Goal: Task Accomplishment & Management: Complete application form

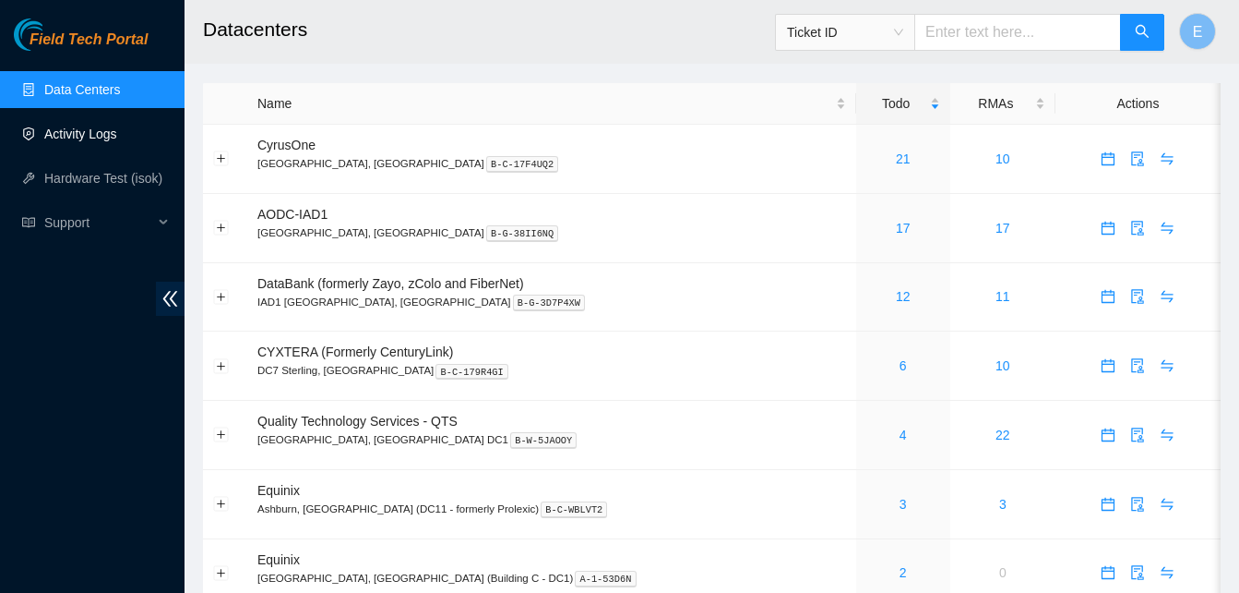
click at [103, 135] on link "Activity Logs" at bounding box center [80, 133] width 73 height 15
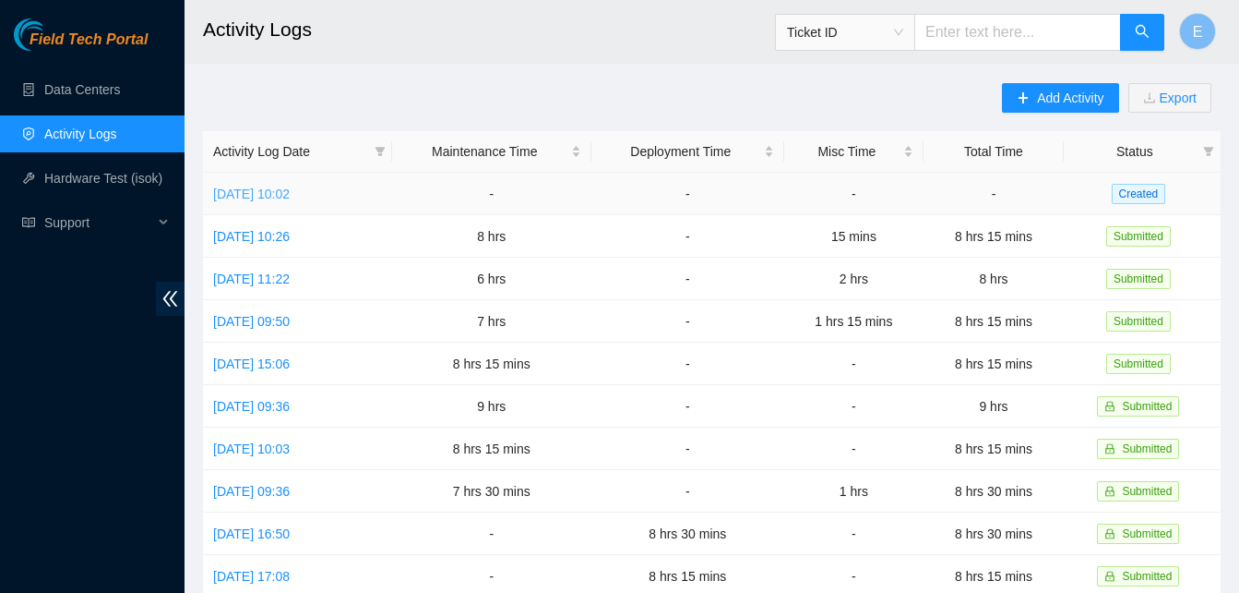
click at [290, 197] on link "Wed, 08 Oct 2025 10:02" at bounding box center [251, 193] width 77 height 15
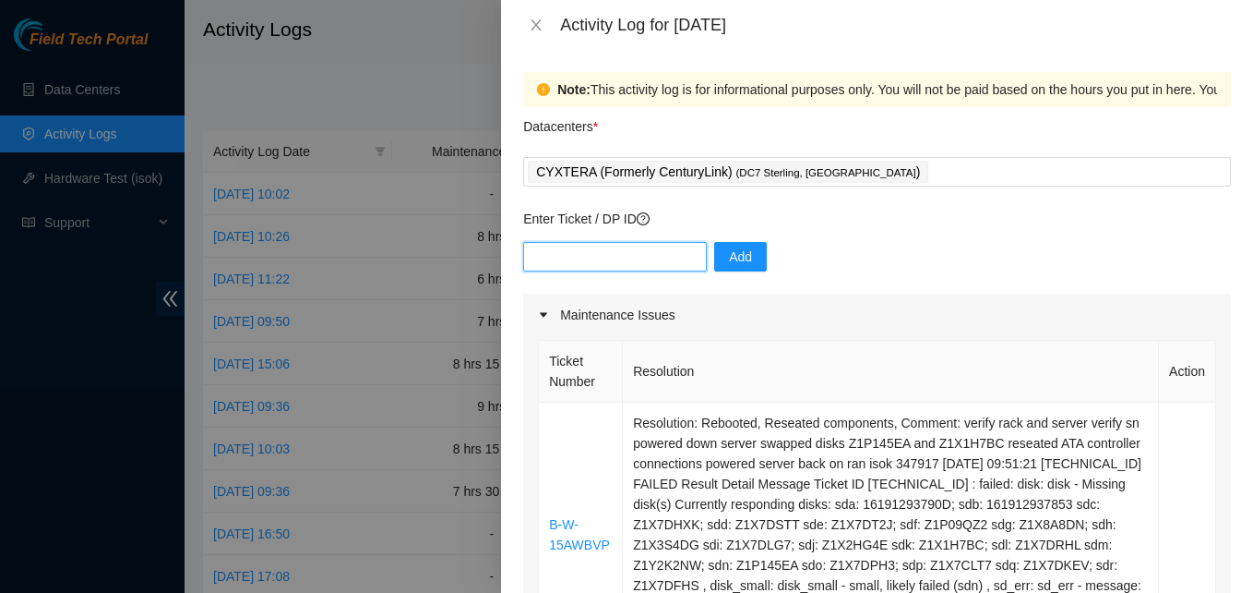
click at [635, 270] on input "text" at bounding box center [615, 257] width 184 height 30
type input "DP81248"
click at [739, 257] on button "Add" at bounding box center [740, 257] width 53 height 30
click at [654, 245] on input "text" at bounding box center [615, 257] width 184 height 30
type input "DP81248"
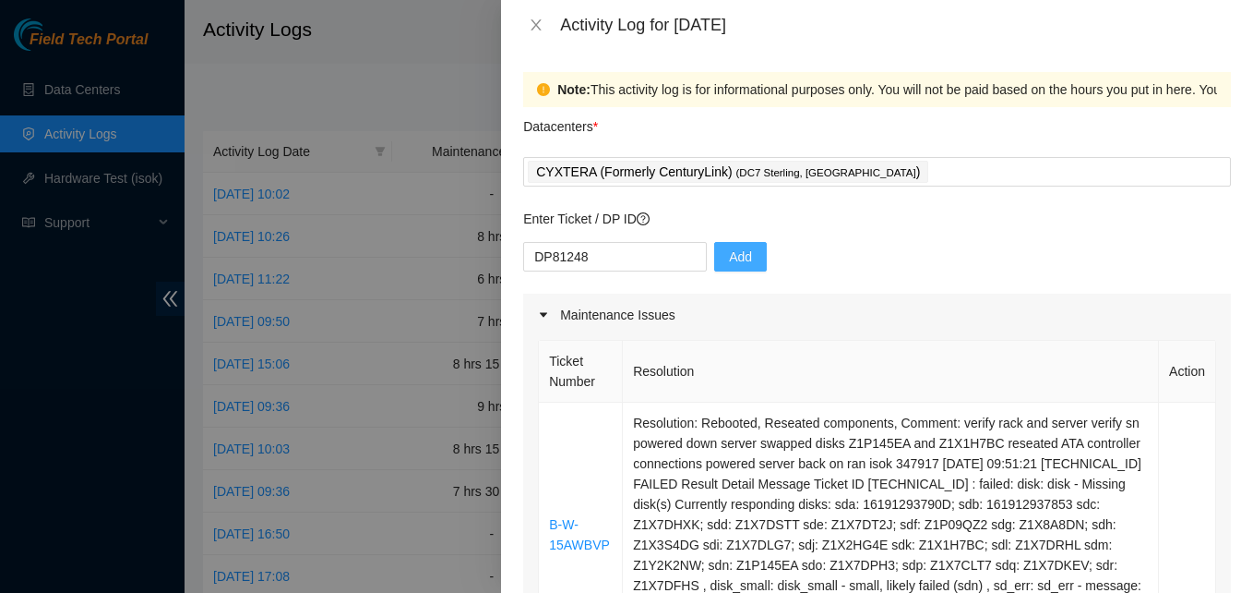
click at [729, 253] on span "Add" at bounding box center [740, 256] width 23 height 20
click at [830, 174] on div "CYXTERA (Formerly CenturyLink) ( DC7 Sterling, VA )" at bounding box center [877, 172] width 699 height 26
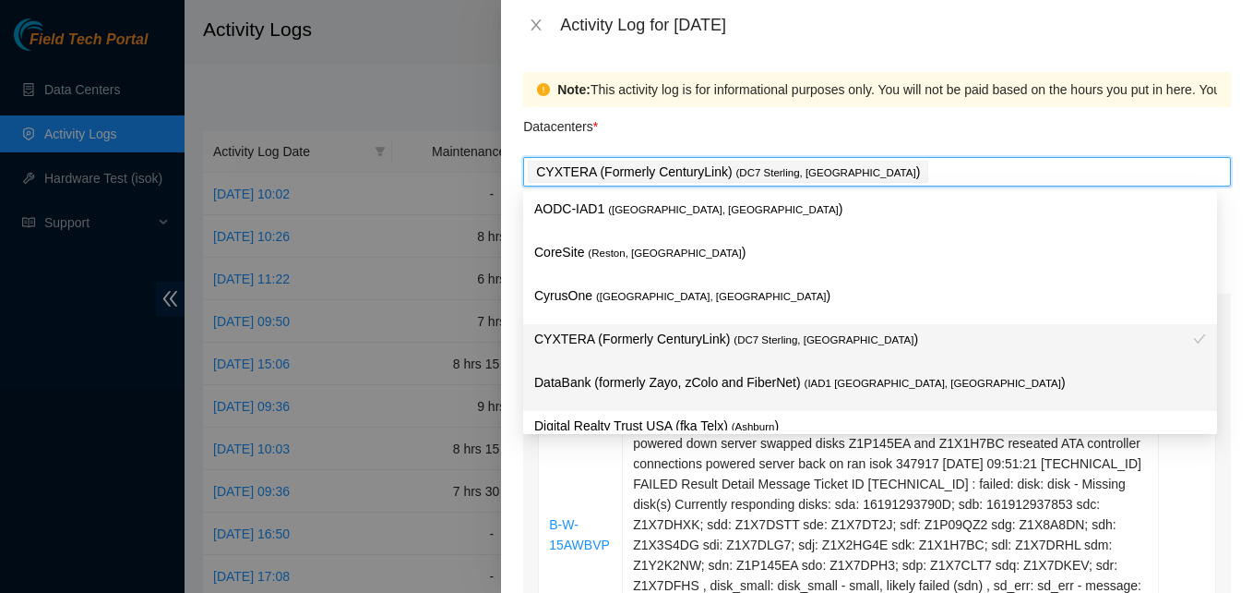
click at [677, 377] on p "DataBank (formerly Zayo, zColo and FiberNet) ( IAD1 Ashburn, VA )" at bounding box center [870, 382] width 672 height 21
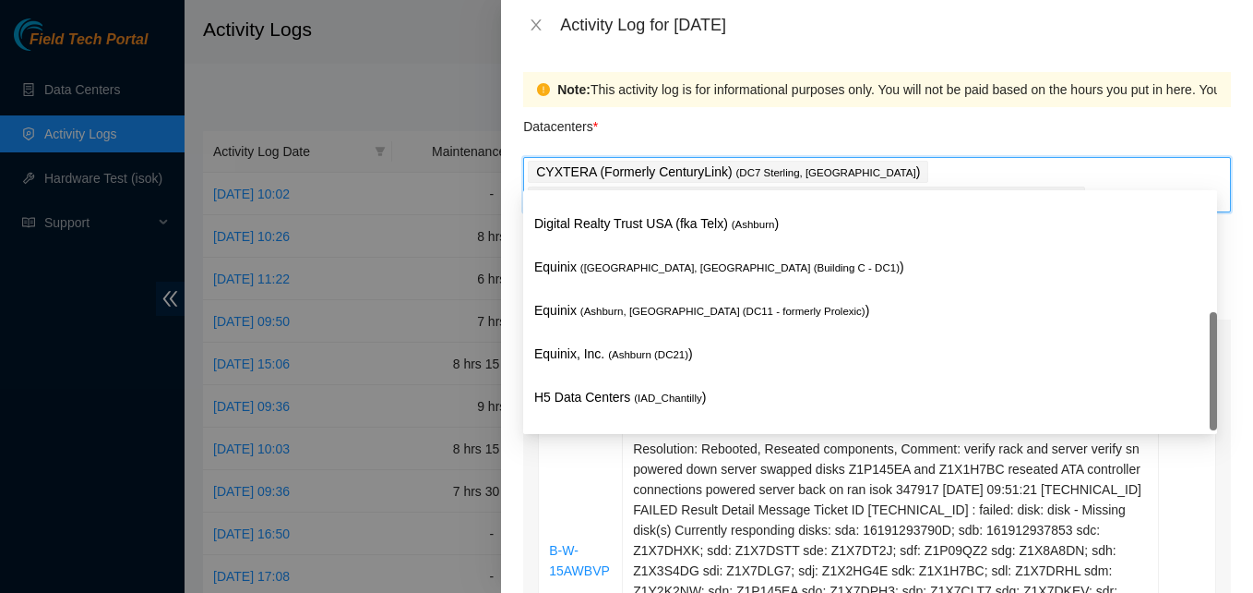
scroll to position [241, 0]
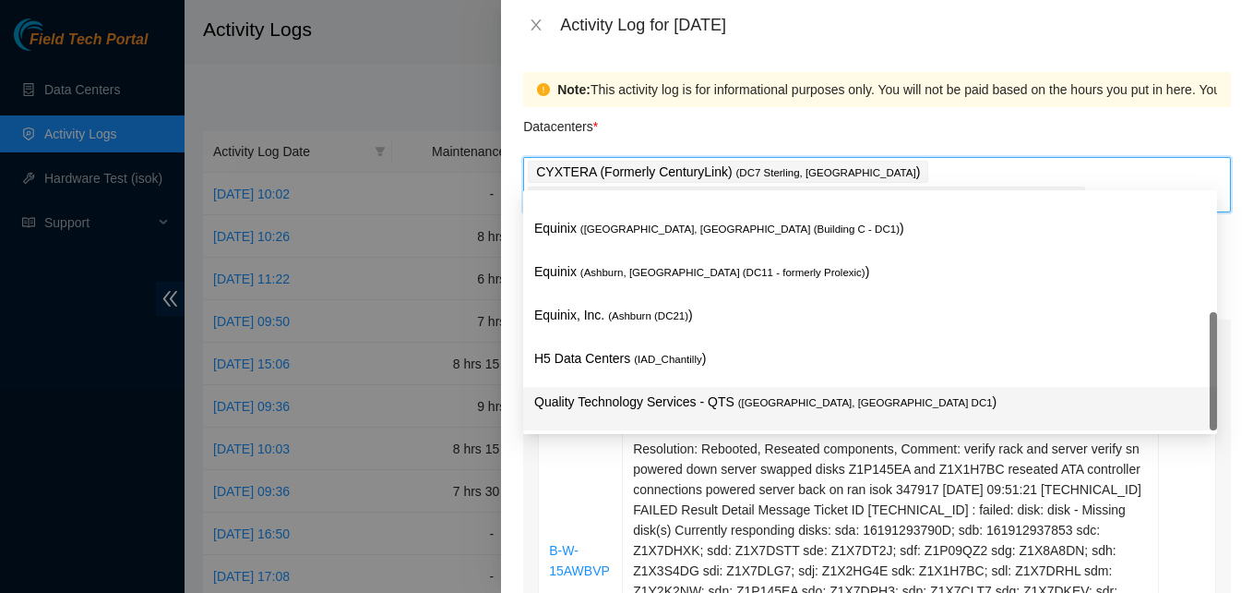
click at [689, 400] on p "Quality Technology Services - QTS ( Ashburn, VA DC1 )" at bounding box center [870, 401] width 672 height 21
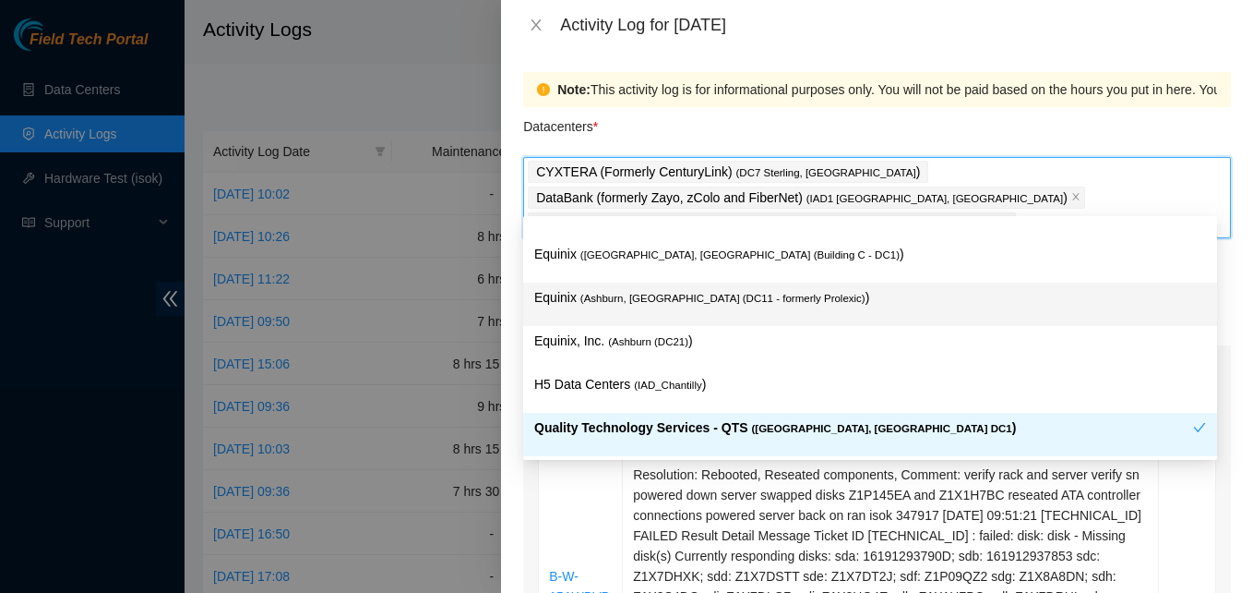
click at [860, 325] on div "Equinix ( Ashburn, VA (DC11 - formerly Prolexic) )" at bounding box center [870, 303] width 694 height 43
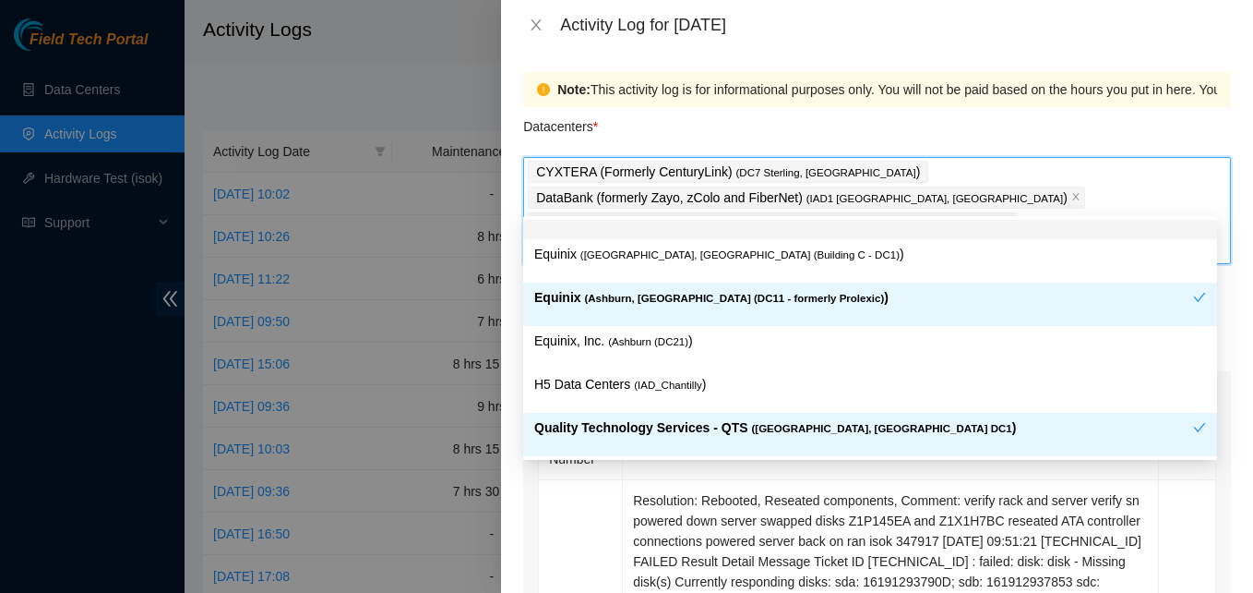
click at [885, 244] on icon "close" at bounding box center [880, 248] width 9 height 9
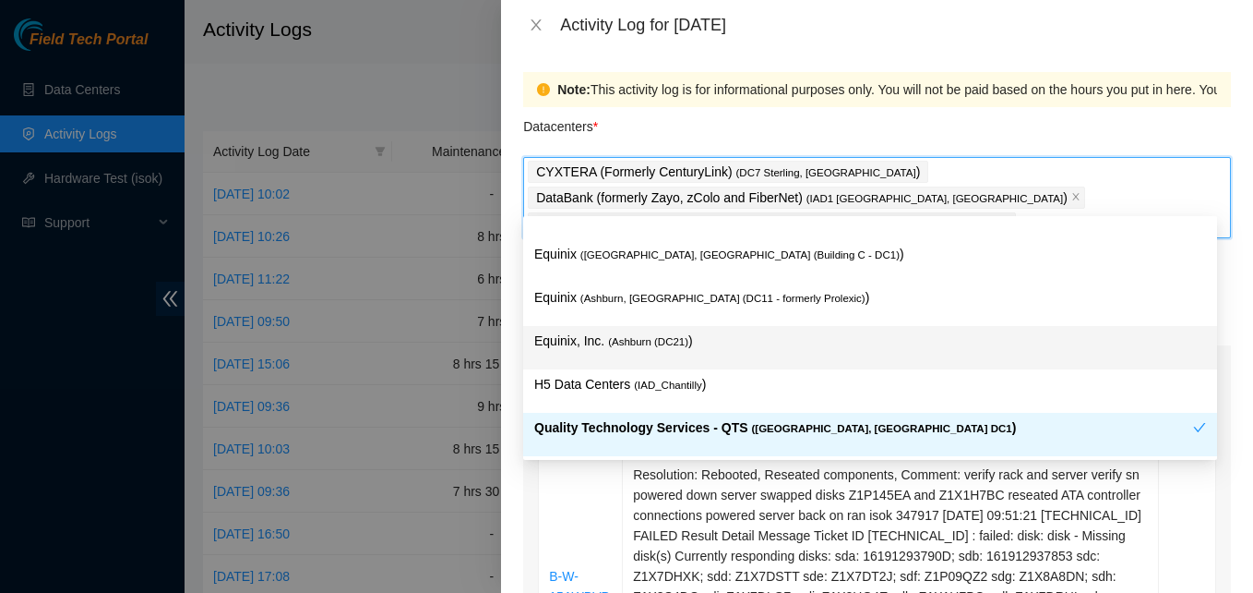
click at [508, 313] on div "Note: This activity log is for informational purposes only. You will not be pai…" at bounding box center [877, 321] width 752 height 543
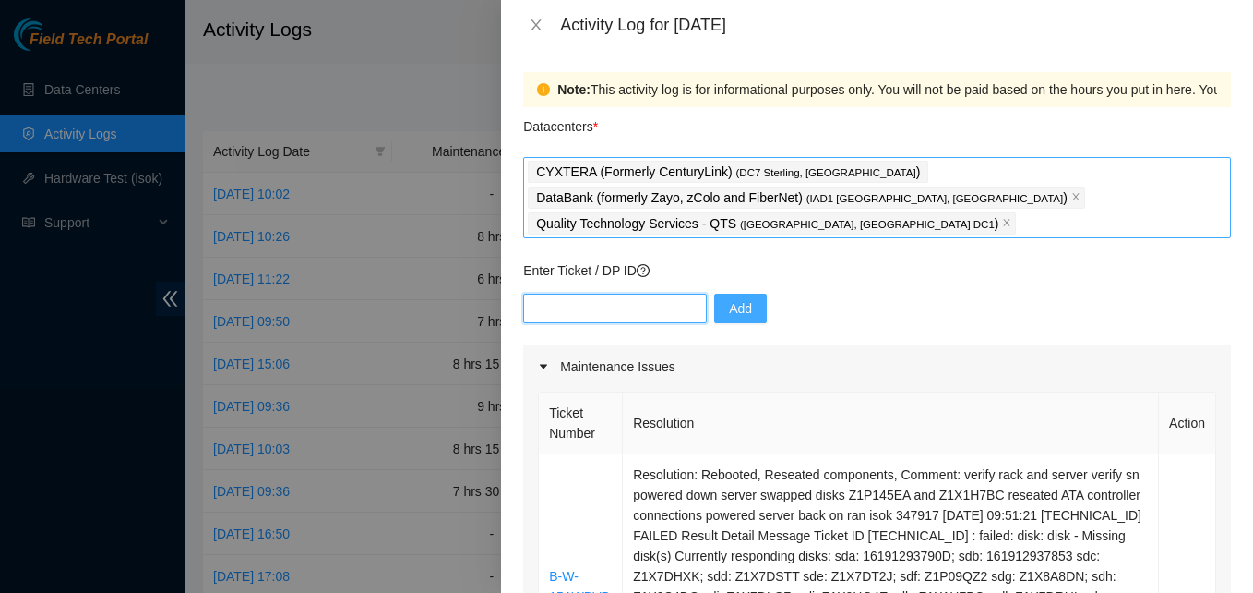
click at [589, 293] on input "text" at bounding box center [615, 308] width 184 height 30
type input "DP81248"
click at [736, 298] on span "Add" at bounding box center [740, 308] width 23 height 20
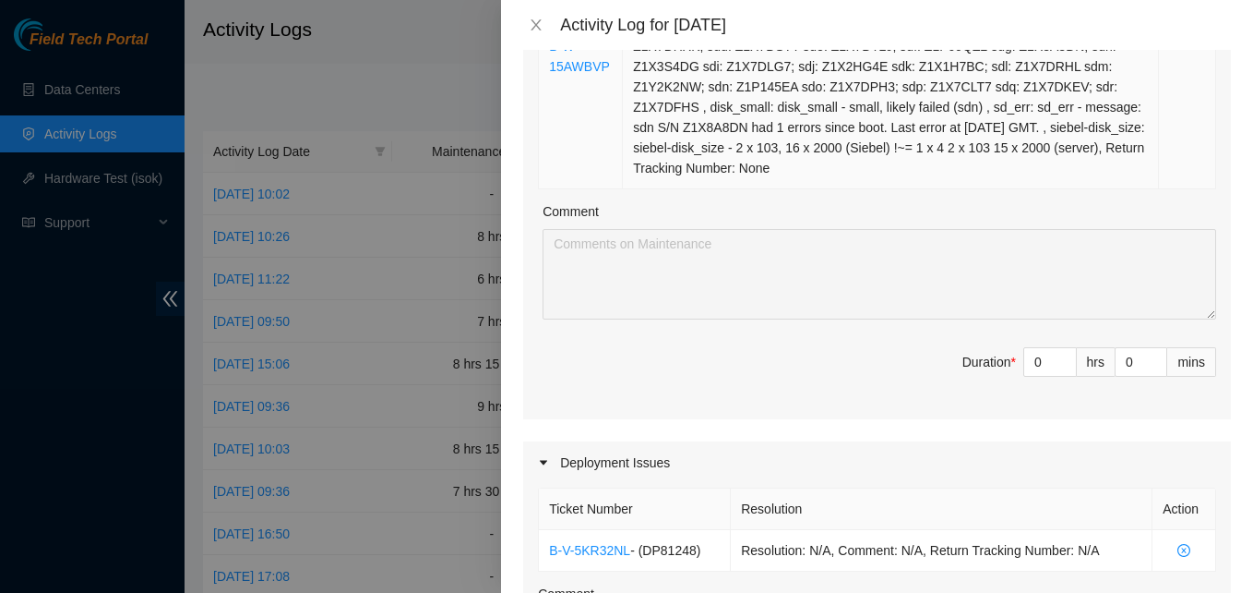
scroll to position [532, 0]
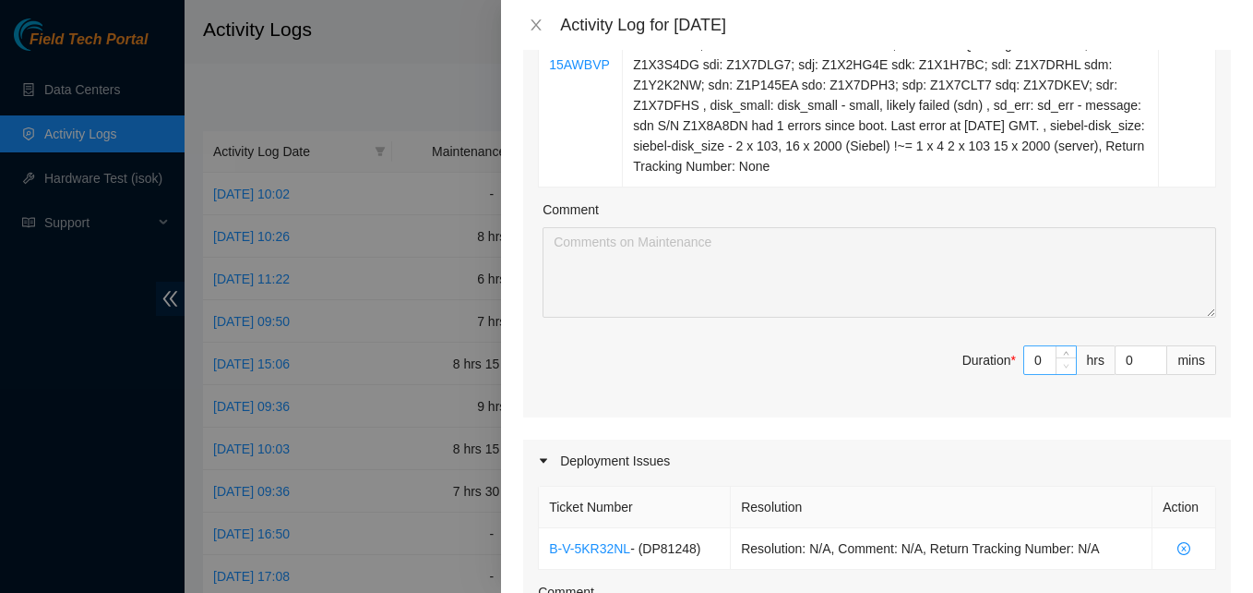
click at [1056, 357] on span "Decrease Value" at bounding box center [1066, 365] width 20 height 17
click at [1116, 346] on input "0" at bounding box center [1141, 360] width 51 height 28
click at [1063, 353] on icon "up" at bounding box center [1066, 356] width 6 height 6
type input "1"
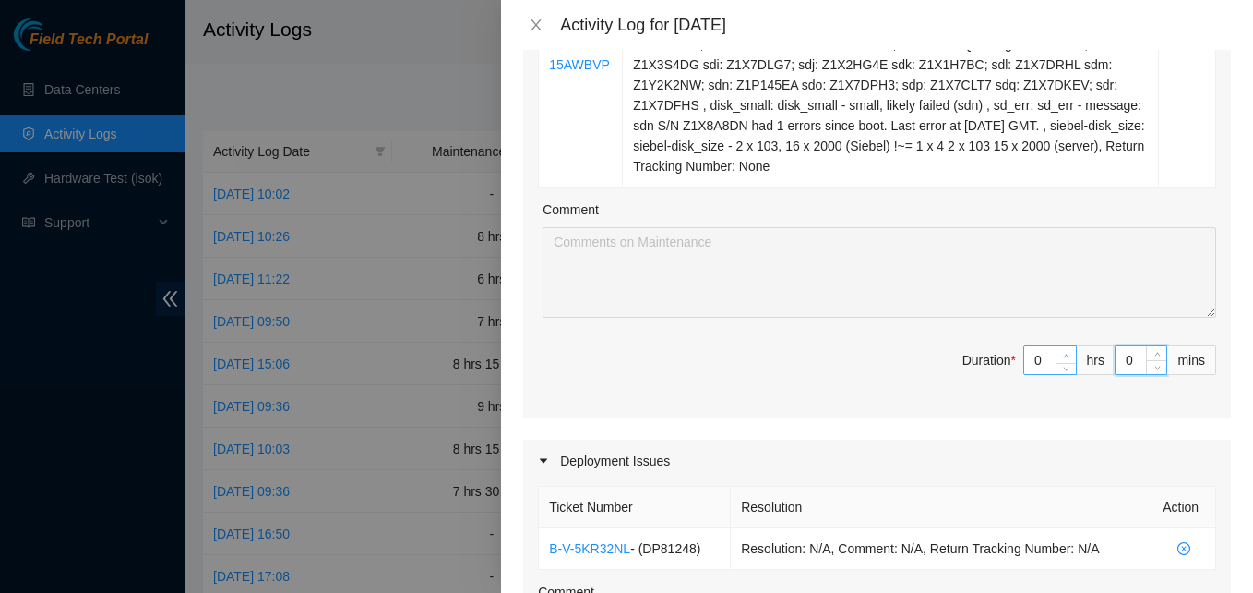
type input "1"
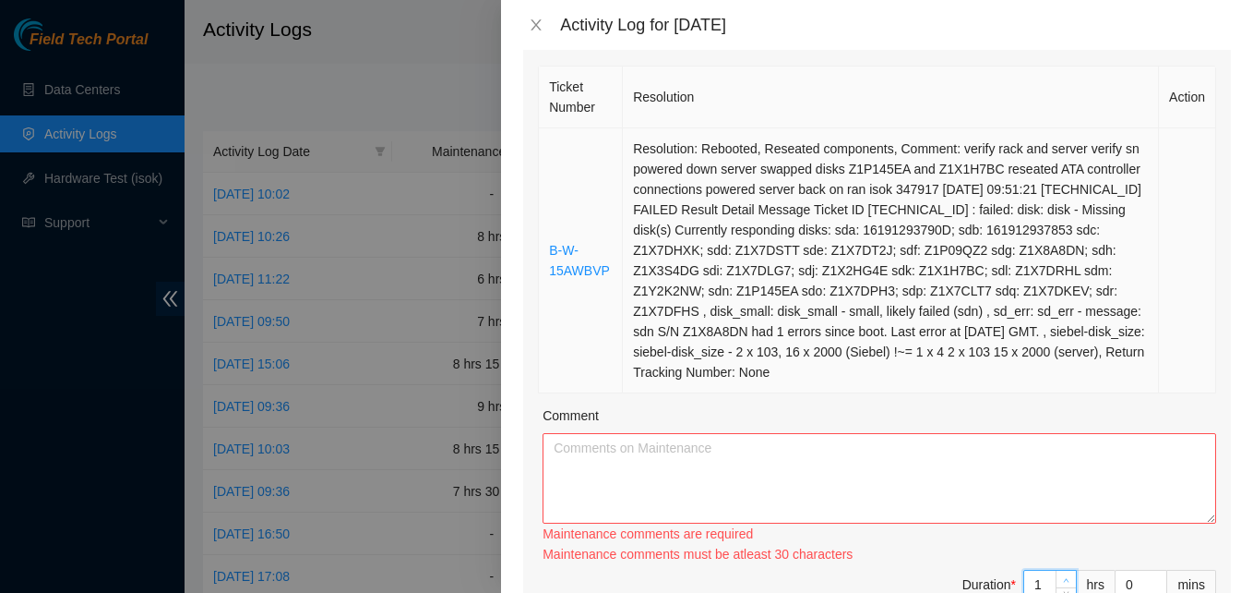
scroll to position [449, 0]
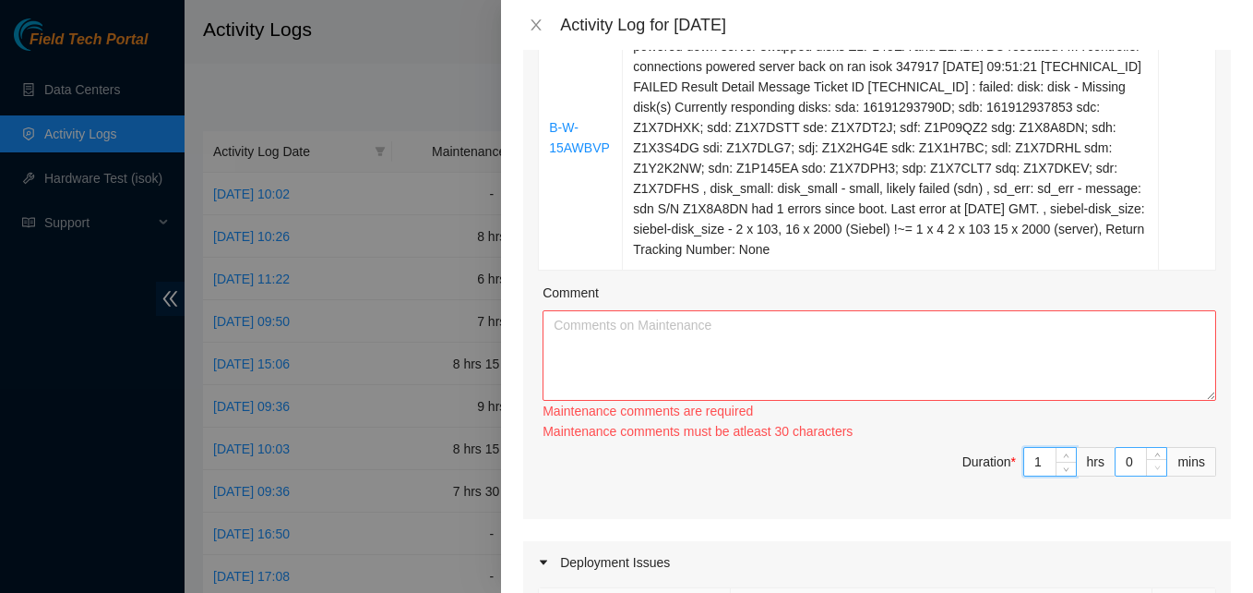
click at [1146, 459] on span "Decrease Value" at bounding box center [1156, 467] width 20 height 17
click at [1119, 448] on input "0" at bounding box center [1141, 462] width 51 height 28
type input "3"
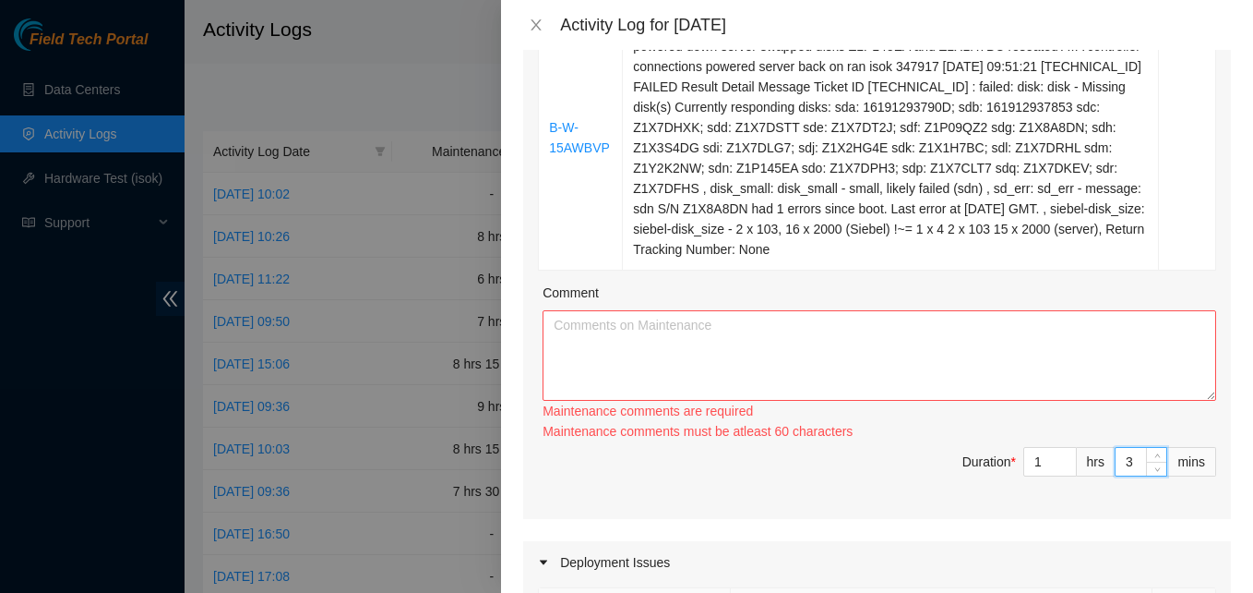
type input "30"
click at [962, 348] on textarea "Comment" at bounding box center [880, 355] width 674 height 90
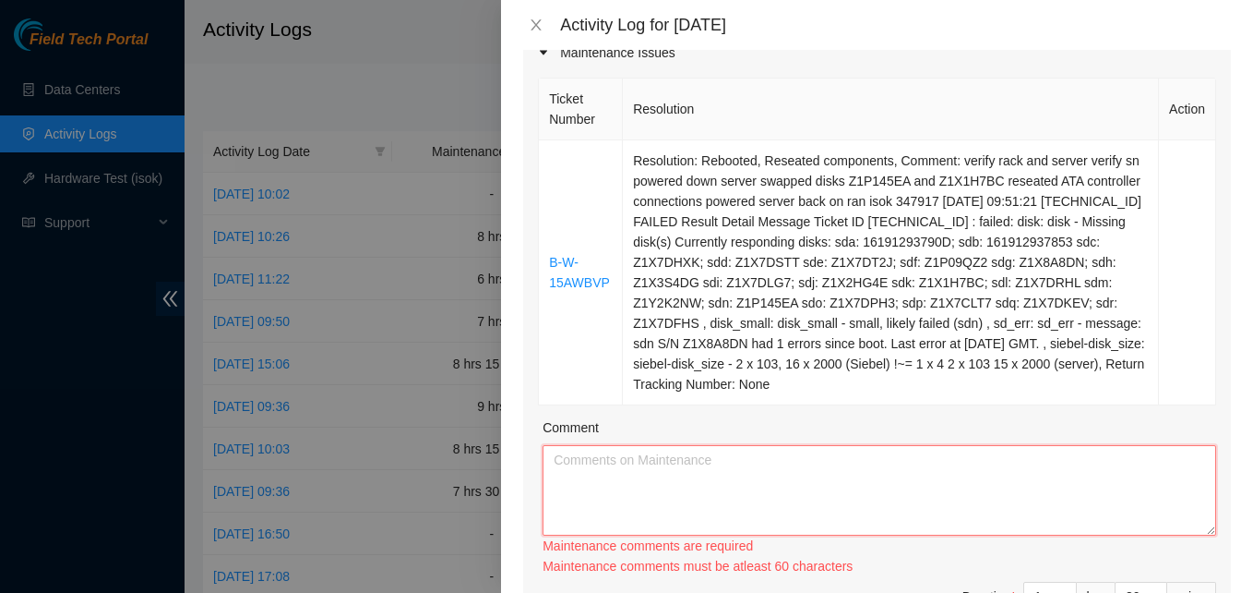
scroll to position [318, 0]
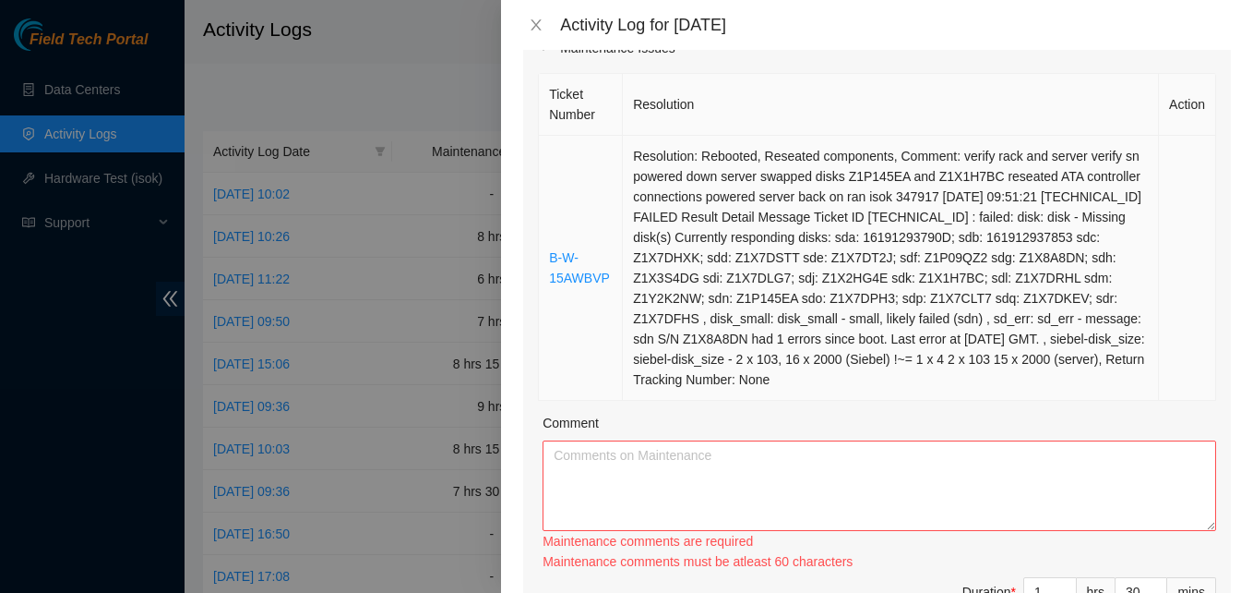
drag, startPoint x: 547, startPoint y: 228, endPoint x: 786, endPoint y: 358, distance: 272.2
click at [786, 358] on tr "B-W-15AWBVP Resolution: Rebooted, Reseated components, Comment: verify rack and…" at bounding box center [877, 268] width 677 height 265
copy tr "B-W-15AWBVP Resolution: Rebooted, Reseated components, Comment: verify rack and…"
click at [748, 454] on textarea "Comment" at bounding box center [880, 485] width 674 height 90
paste textarea "B-W-15AWBVP Resolution: Rebooted, Reseated components, Comment: verify rack and…"
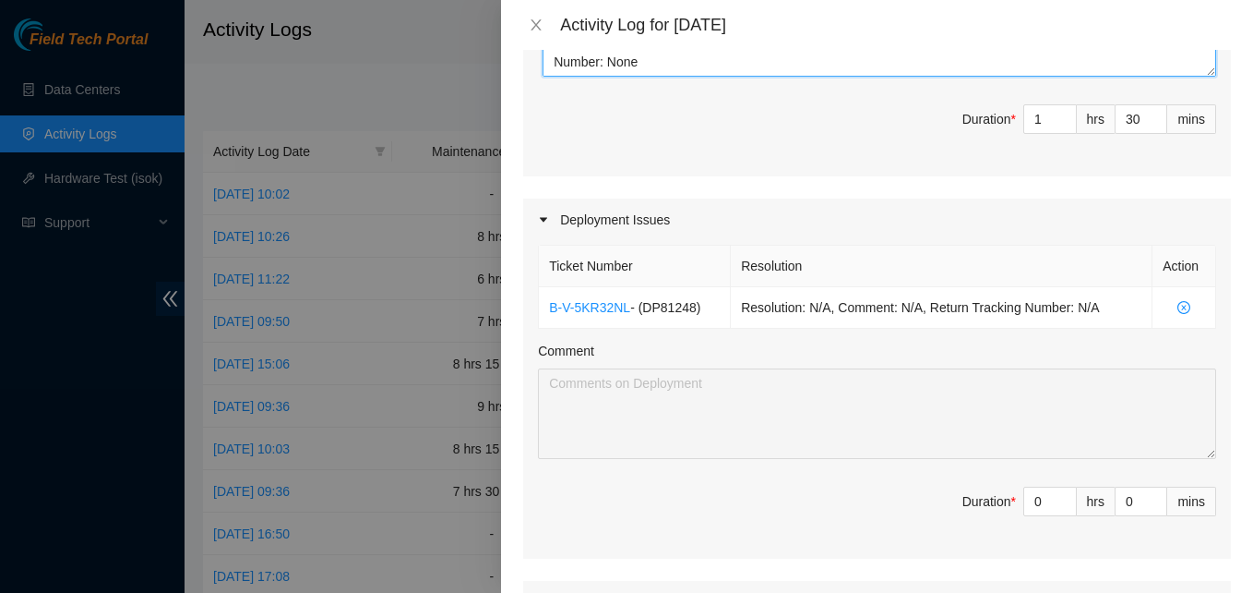
scroll to position [773, 0]
type textarea "B-W-15AWBVP Resolution: Rebooted, Reseated components, Comment: verify rack and…"
click at [1031, 486] on input "0" at bounding box center [1050, 500] width 52 height 28
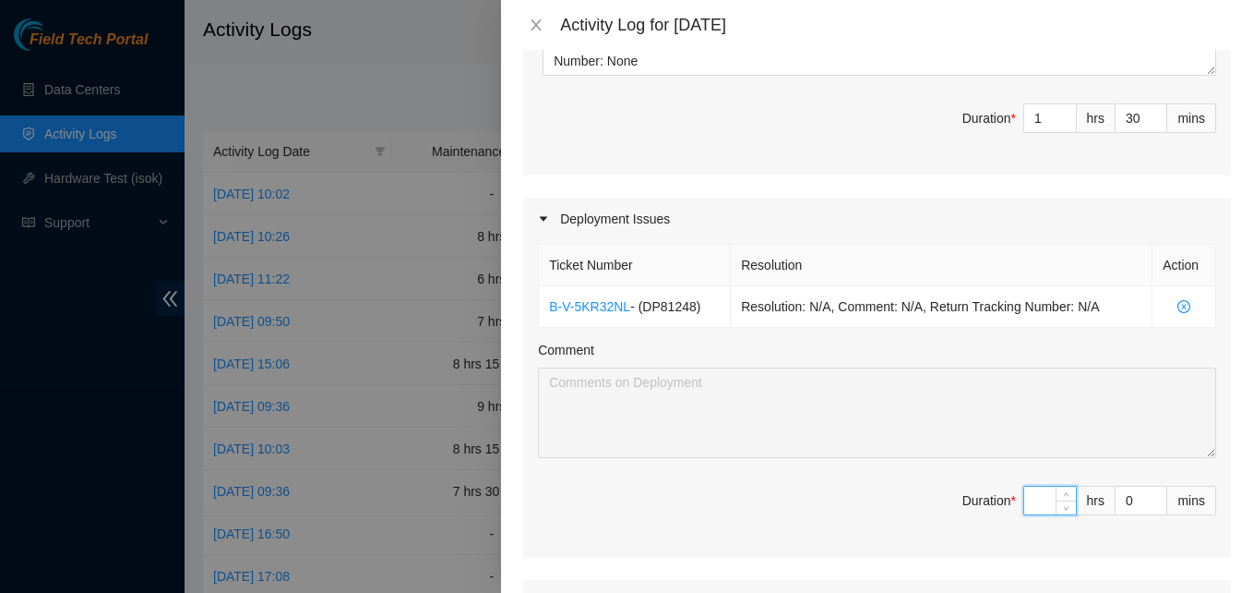
type input "7"
type input "8"
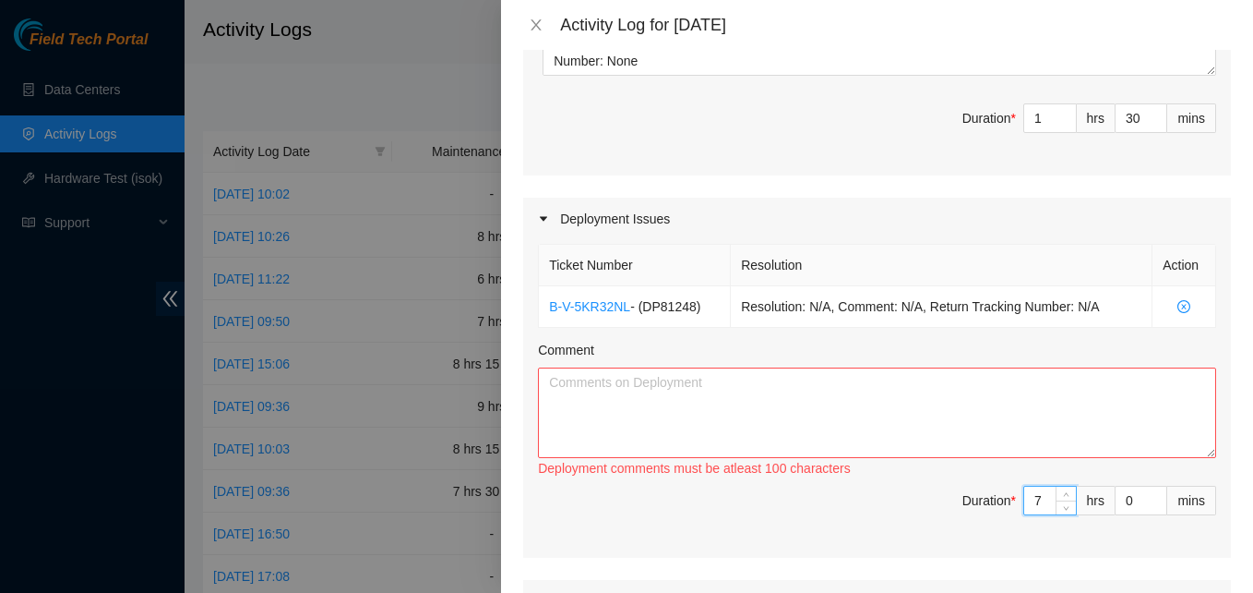
type input "7"
click at [784, 413] on textarea "Comment" at bounding box center [877, 412] width 678 height 90
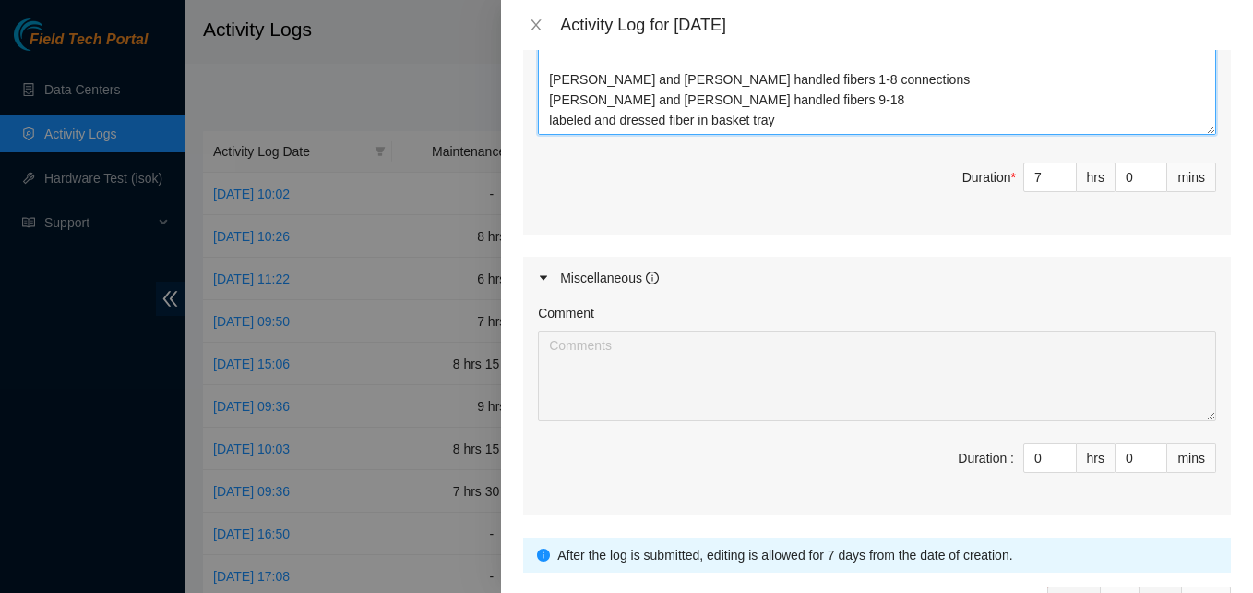
scroll to position [1108, 0]
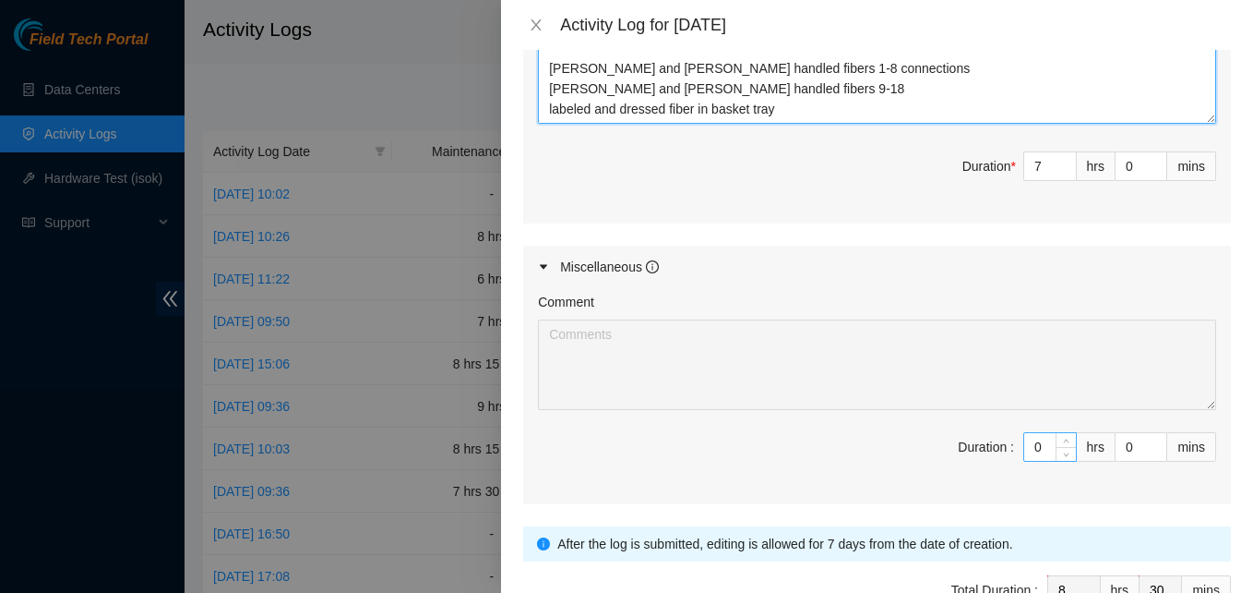
type textarea "EOD jeff and celeste handled fibers 1-8 connections Jake and Barrett handled fi…"
click at [1040, 433] on input "0" at bounding box center [1050, 447] width 52 height 28
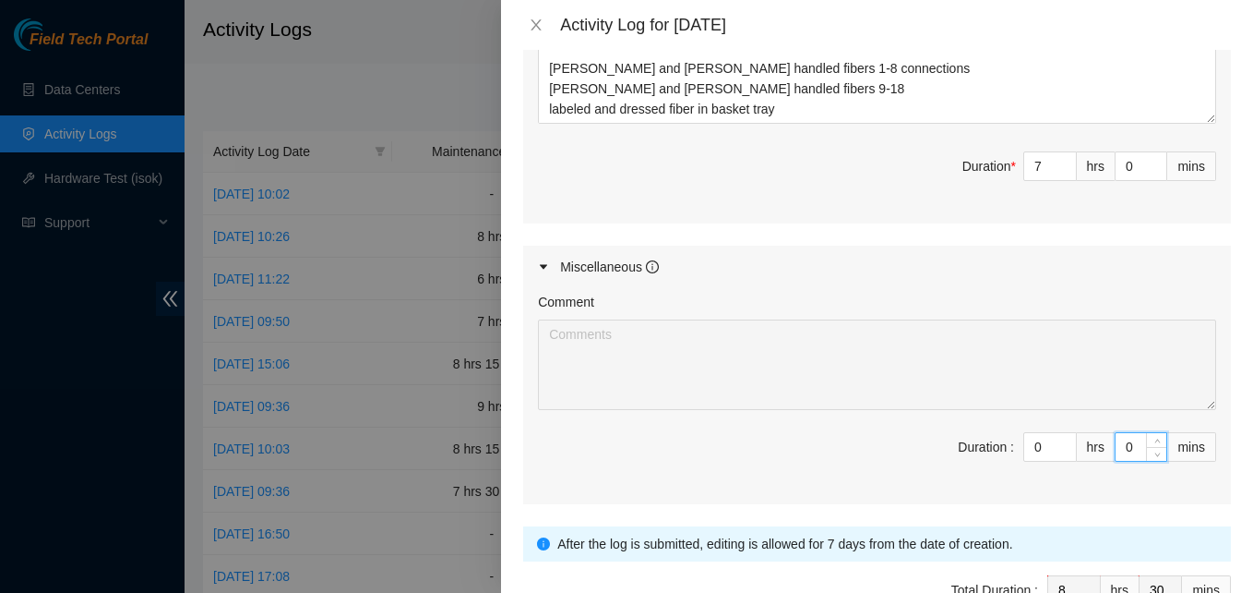
click at [1116, 433] on input "0" at bounding box center [1141, 447] width 51 height 28
type input "3"
type input "33"
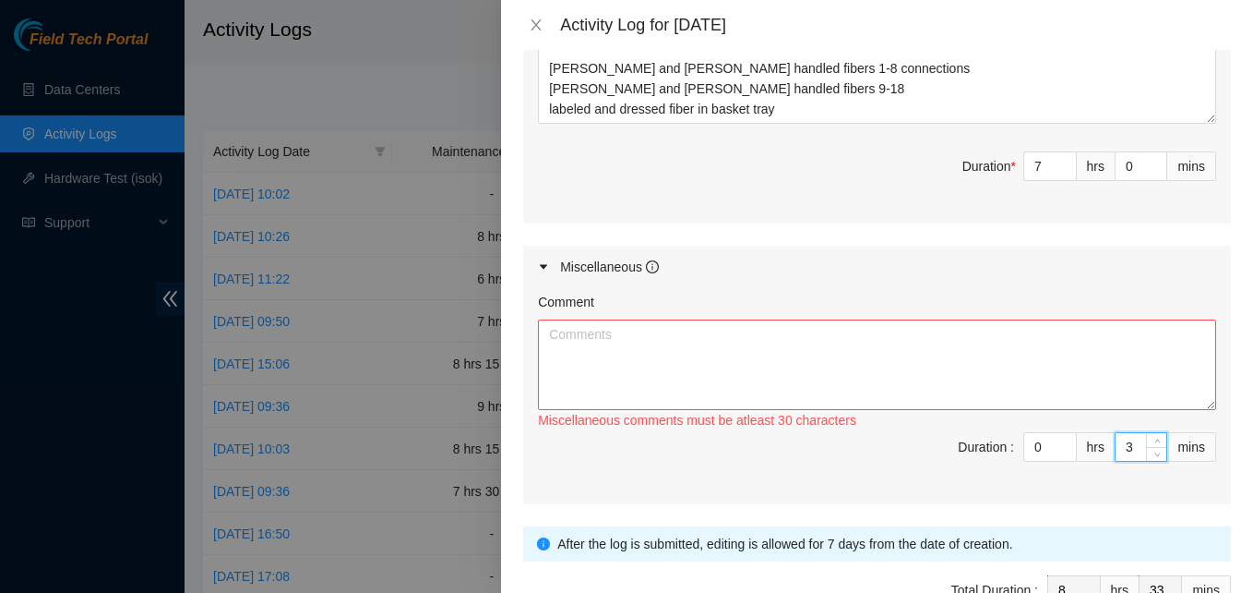
type input "30"
type input "9"
type input "0"
type input "30"
click at [874, 323] on textarea "Comment" at bounding box center [877, 364] width 678 height 90
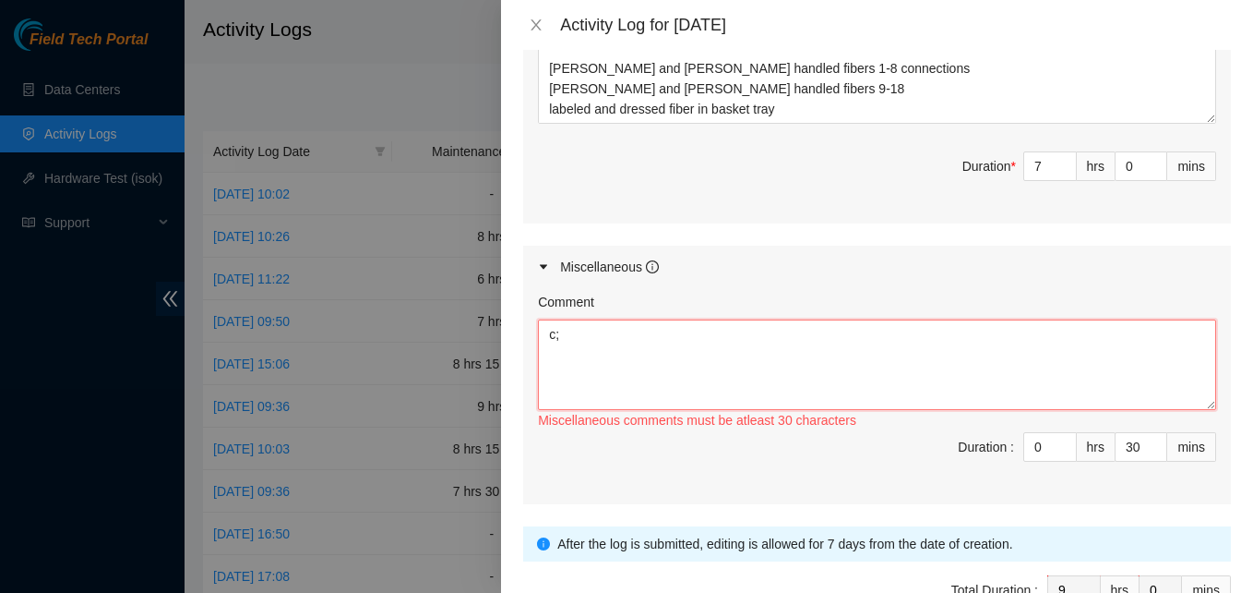
type textarea "c"
click at [1123, 433] on input "30" at bounding box center [1141, 447] width 51 height 28
type input "3"
type input "8"
type input "33"
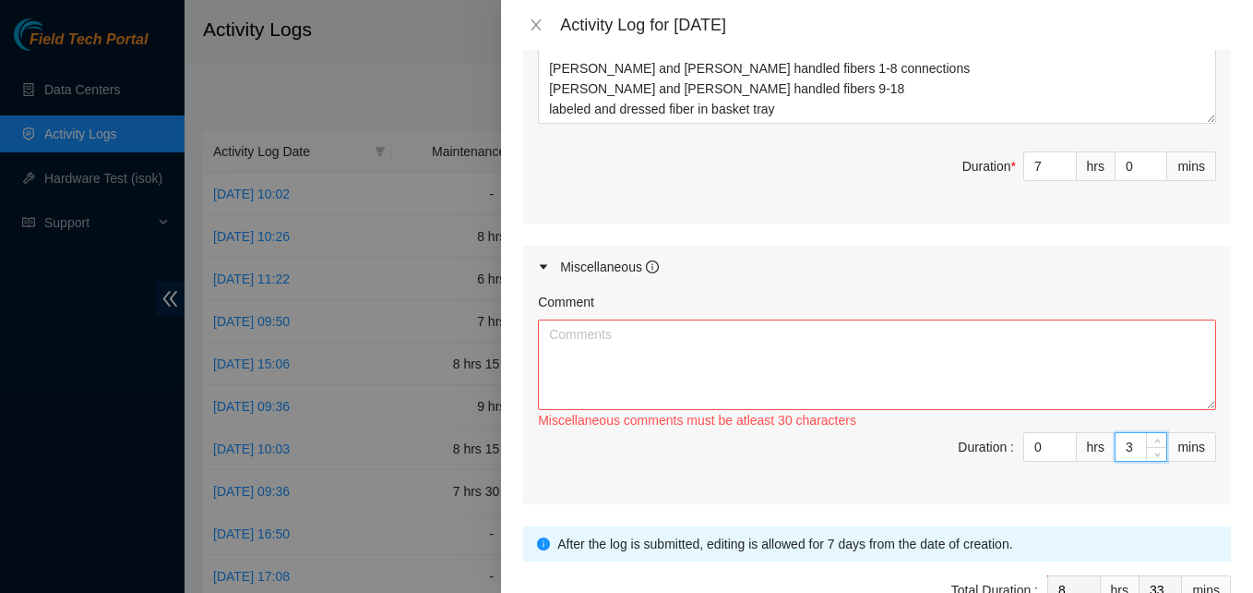
type input "30"
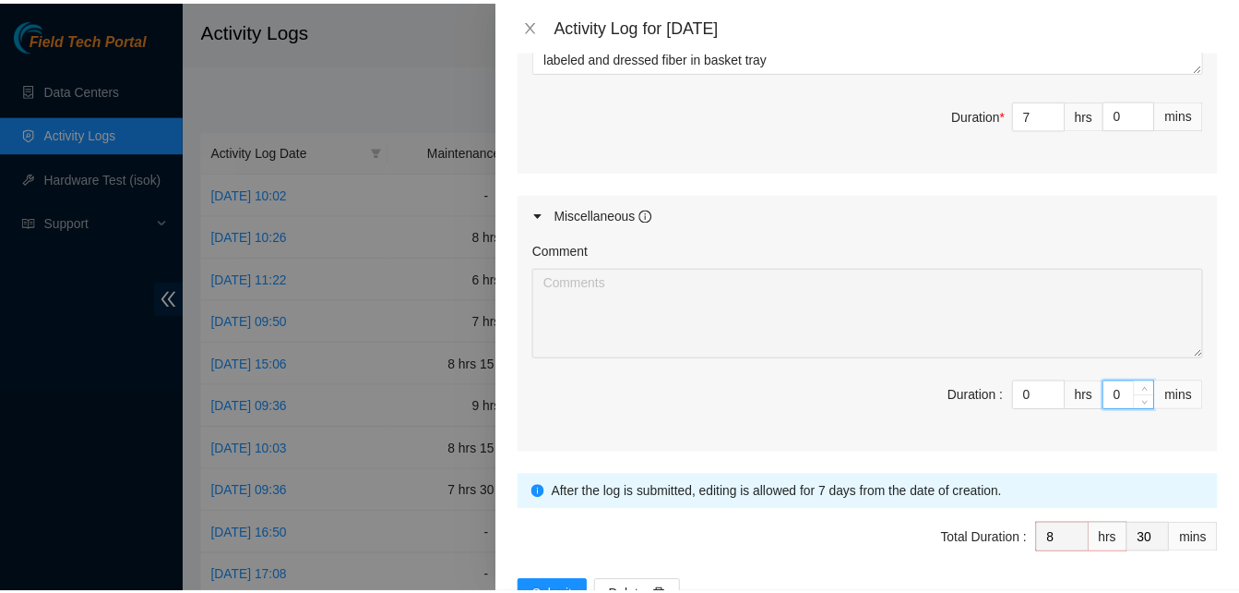
scroll to position [1195, 0]
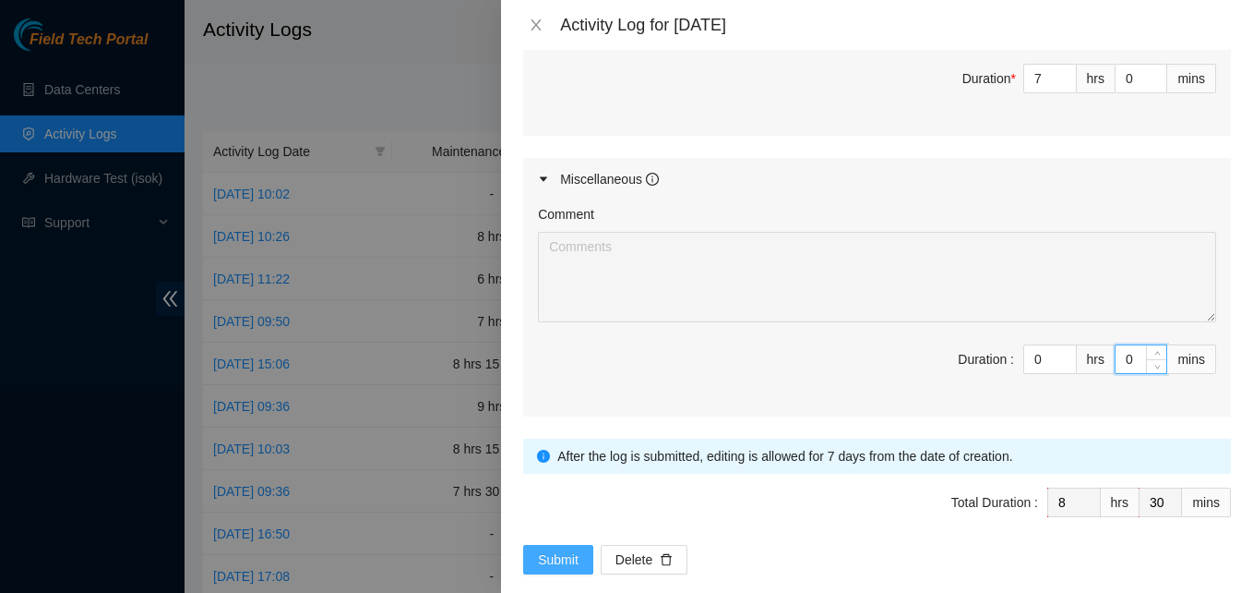
type input "0"
click at [576, 549] on span "Submit" at bounding box center [558, 559] width 41 height 20
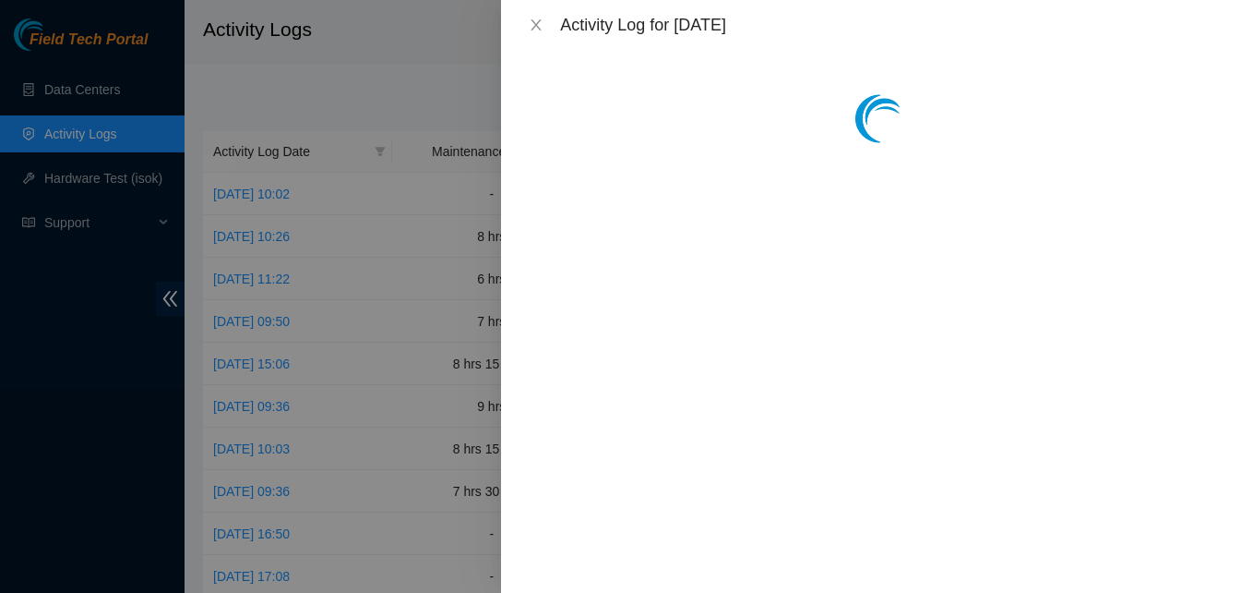
scroll to position [0, 0]
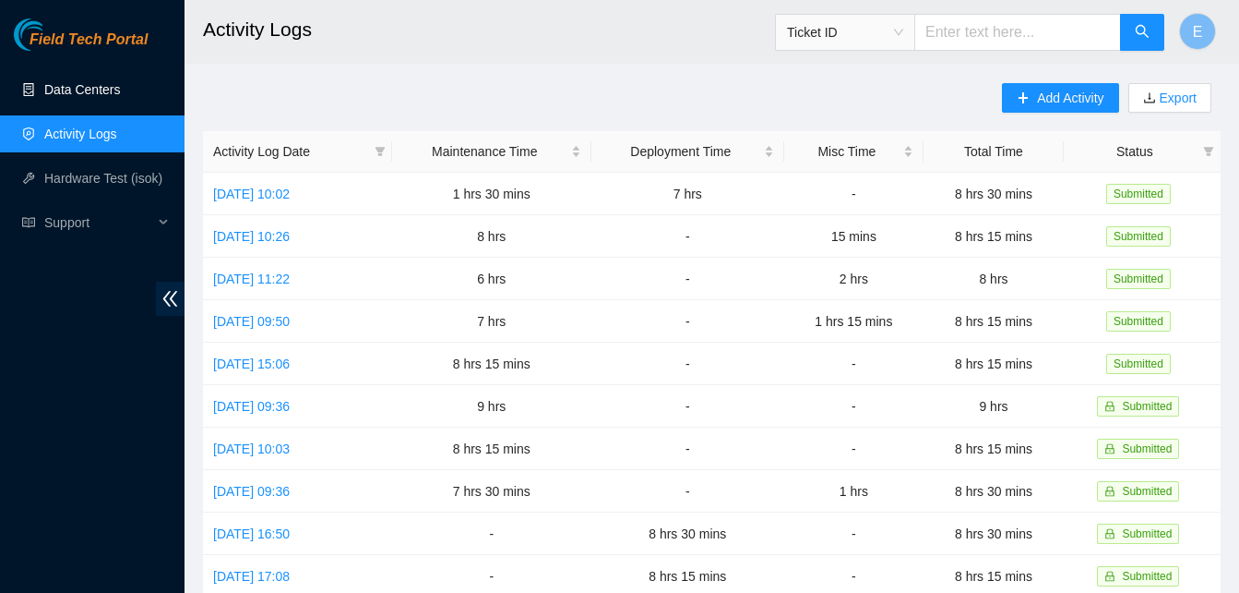
click at [110, 89] on link "Data Centers" at bounding box center [82, 89] width 76 height 15
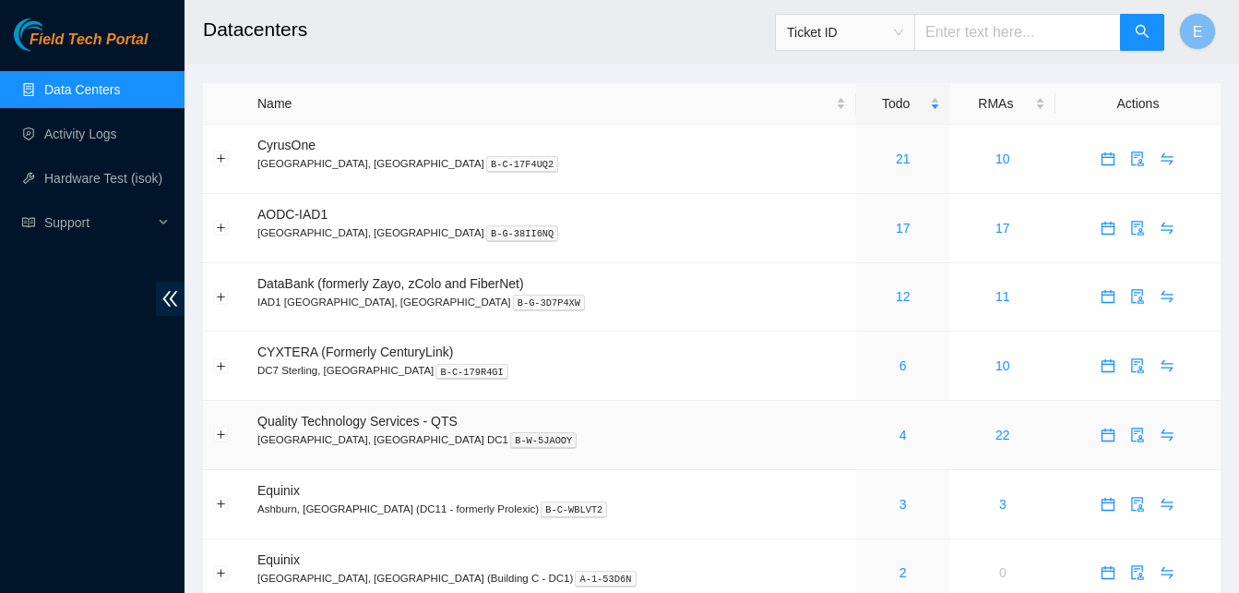
click at [867, 438] on div "4" at bounding box center [904, 435] width 74 height 20
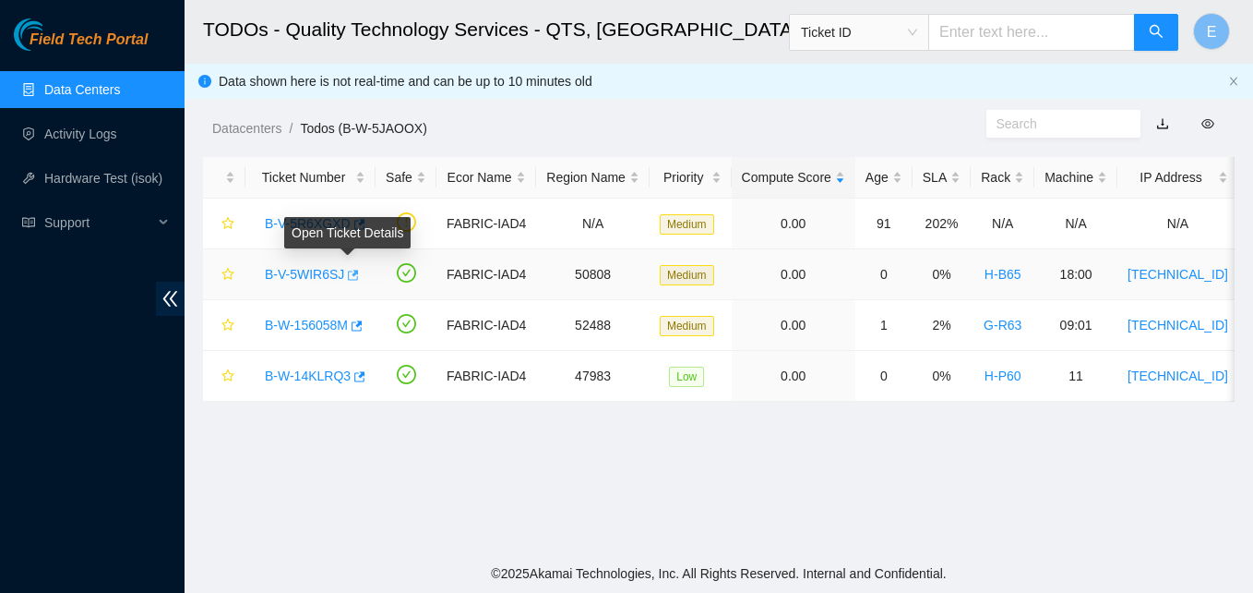
click at [345, 275] on icon "button" at bounding box center [351, 275] width 13 height 13
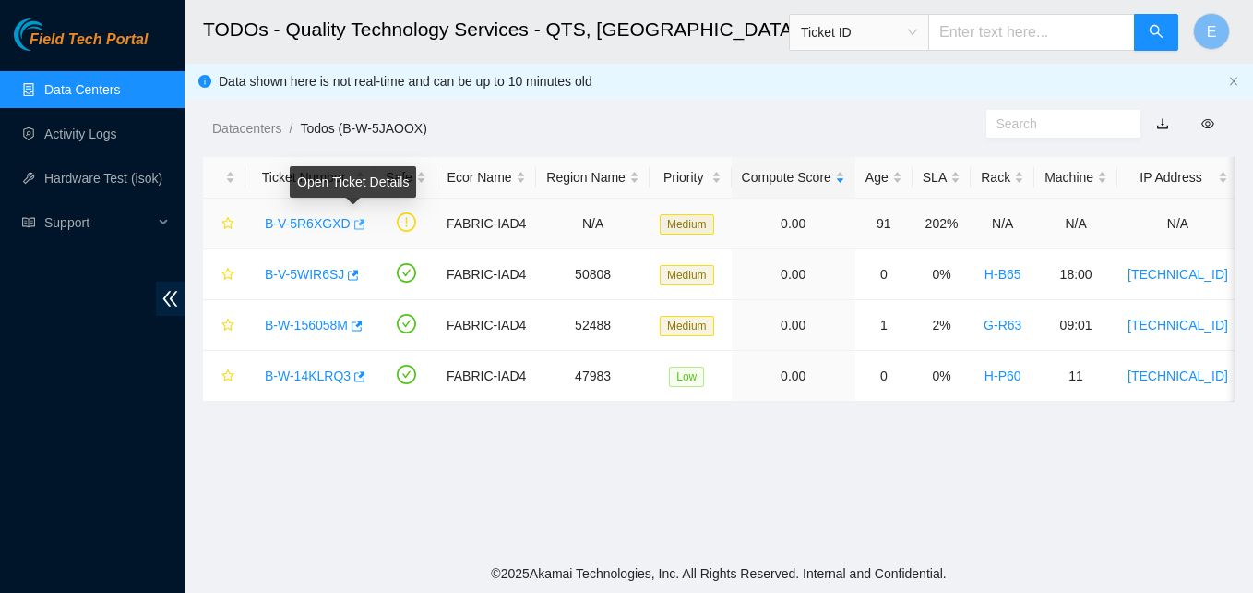
click at [354, 227] on icon "button" at bounding box center [358, 224] width 13 height 13
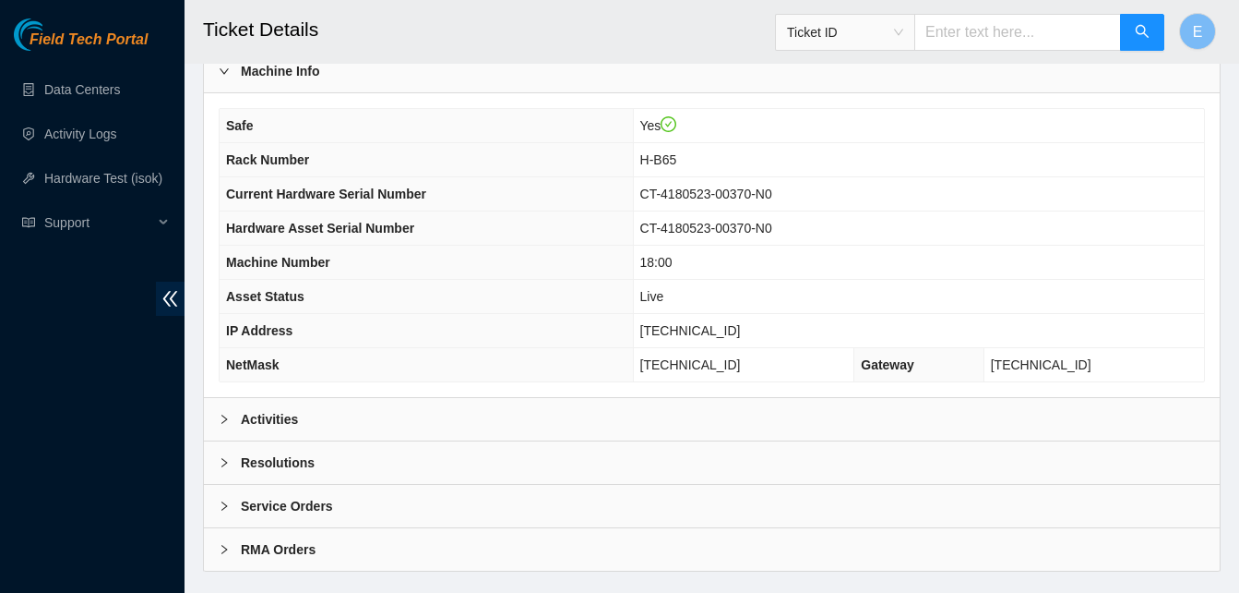
scroll to position [660, 0]
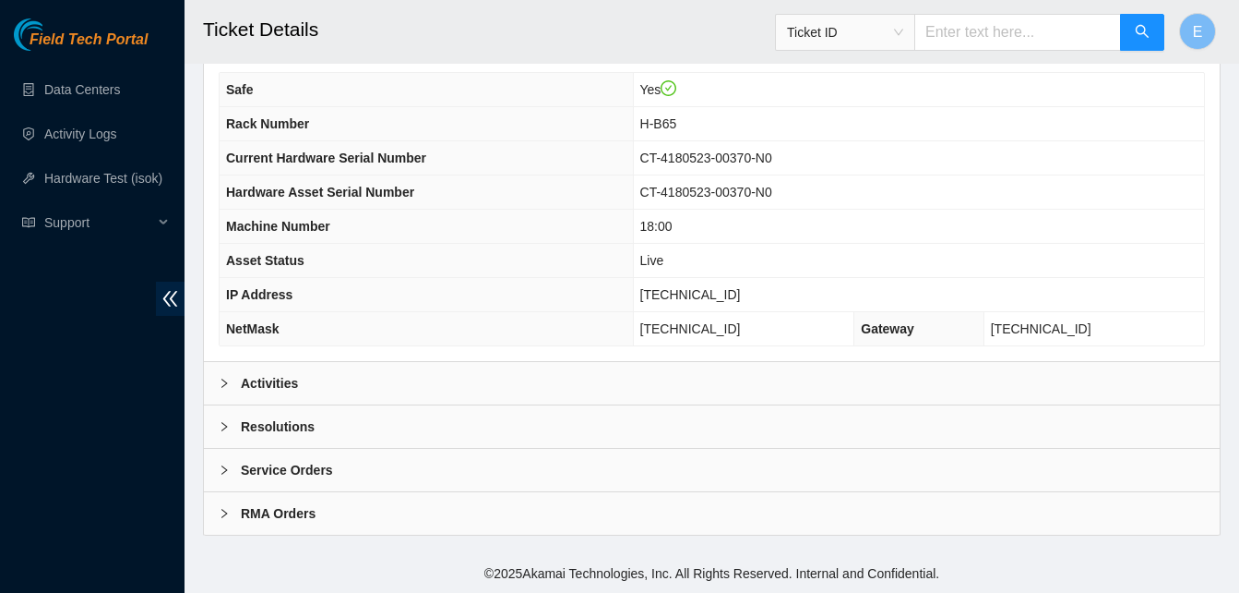
click at [276, 383] on b "Activities" at bounding box center [269, 383] width 57 height 20
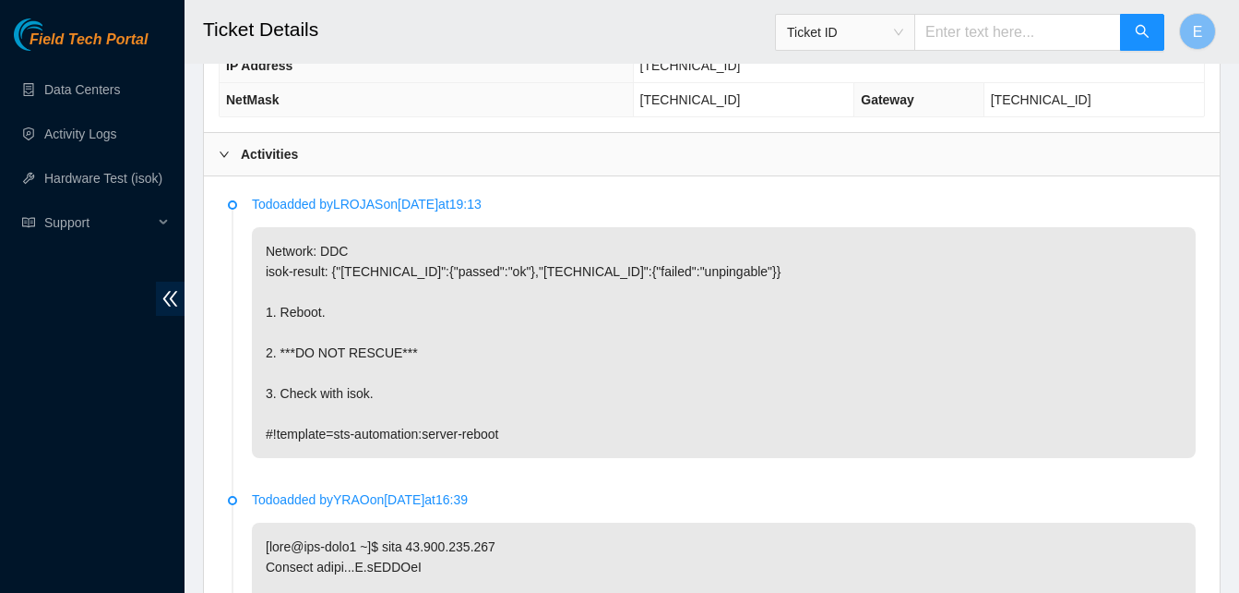
scroll to position [890, 0]
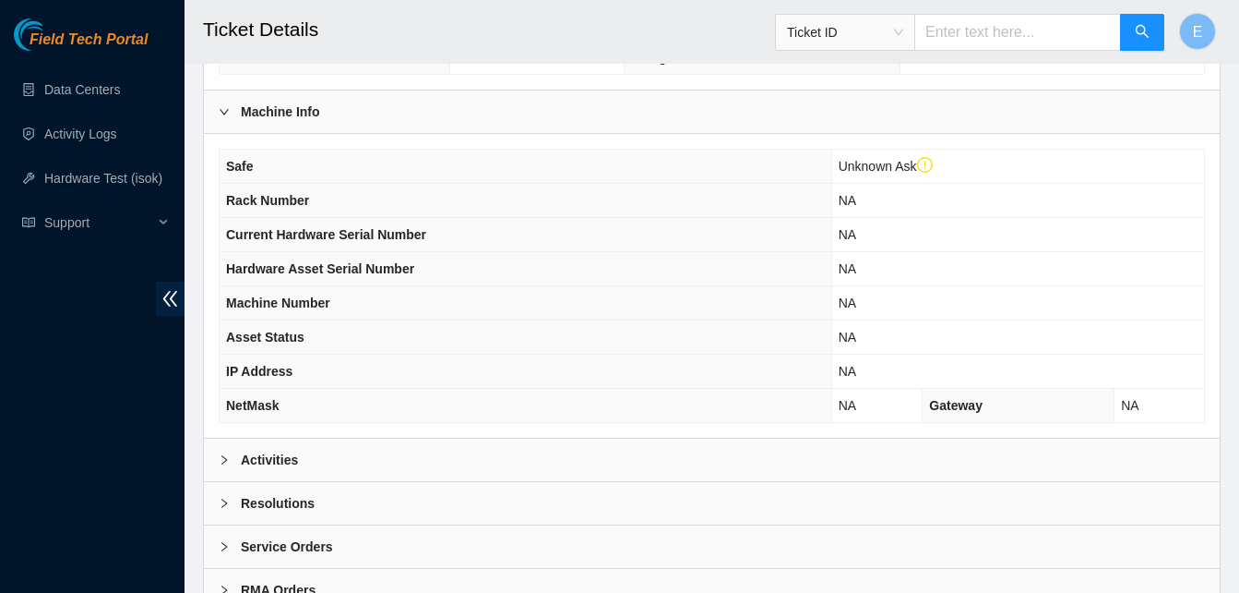
scroll to position [695, 0]
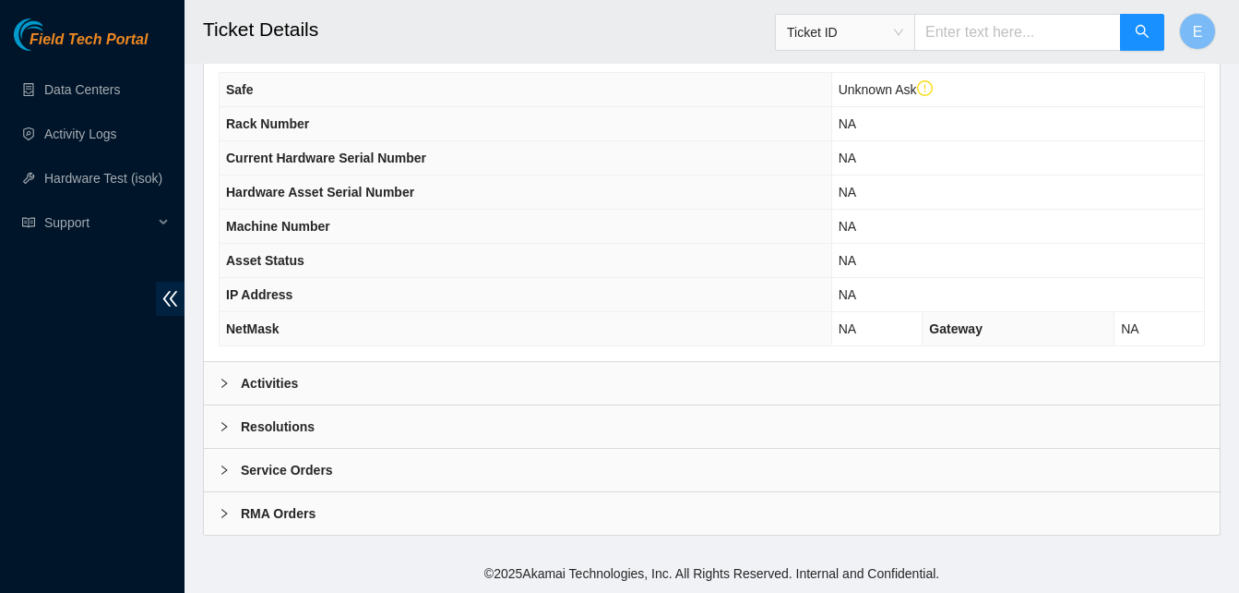
click at [265, 378] on b "Activities" at bounding box center [269, 383] width 57 height 20
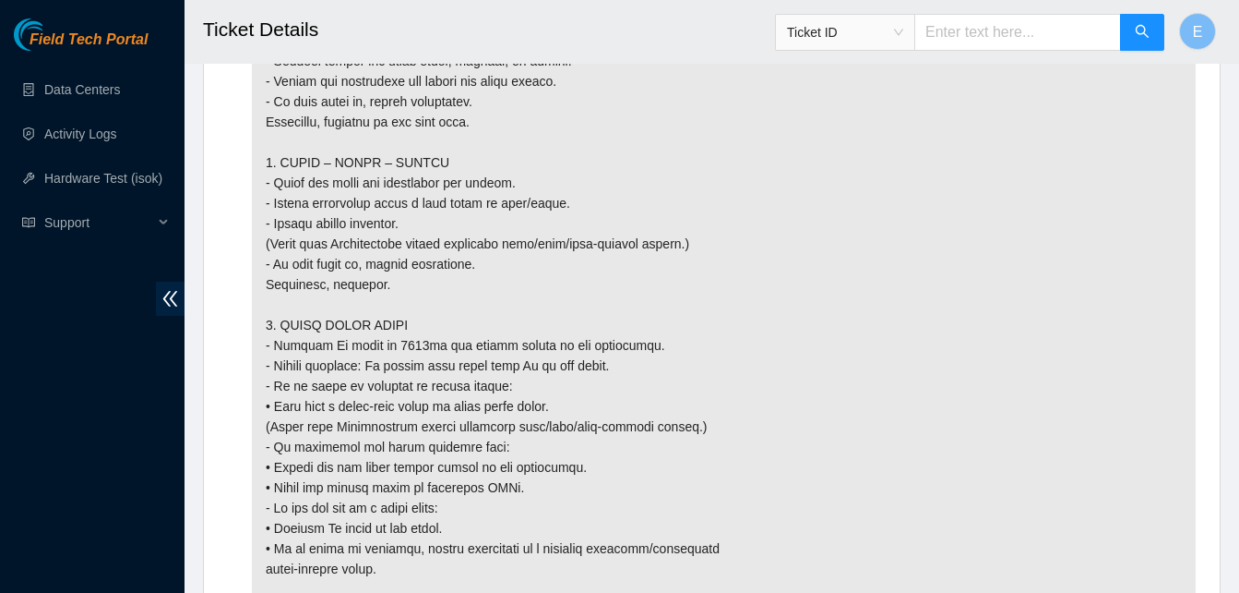
scroll to position [2353, 0]
